Goal: Find specific page/section: Find specific page/section

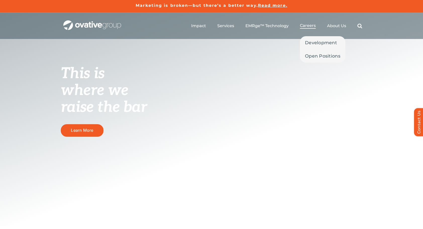
click at [304, 28] on link "Careers" at bounding box center [308, 26] width 16 height 6
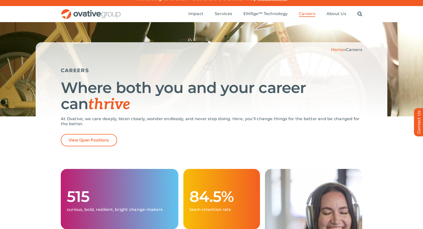
scroll to position [7, 0]
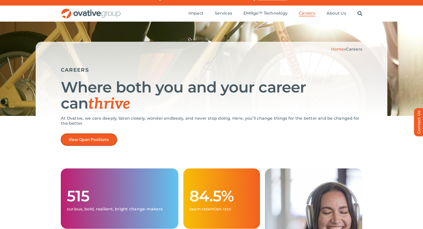
click at [105, 143] on link "View Open Positions" at bounding box center [89, 139] width 56 height 12
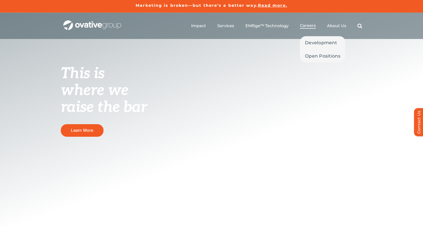
click at [310, 24] on span "Careers" at bounding box center [308, 25] width 16 height 5
